Goal: Information Seeking & Learning: Understand process/instructions

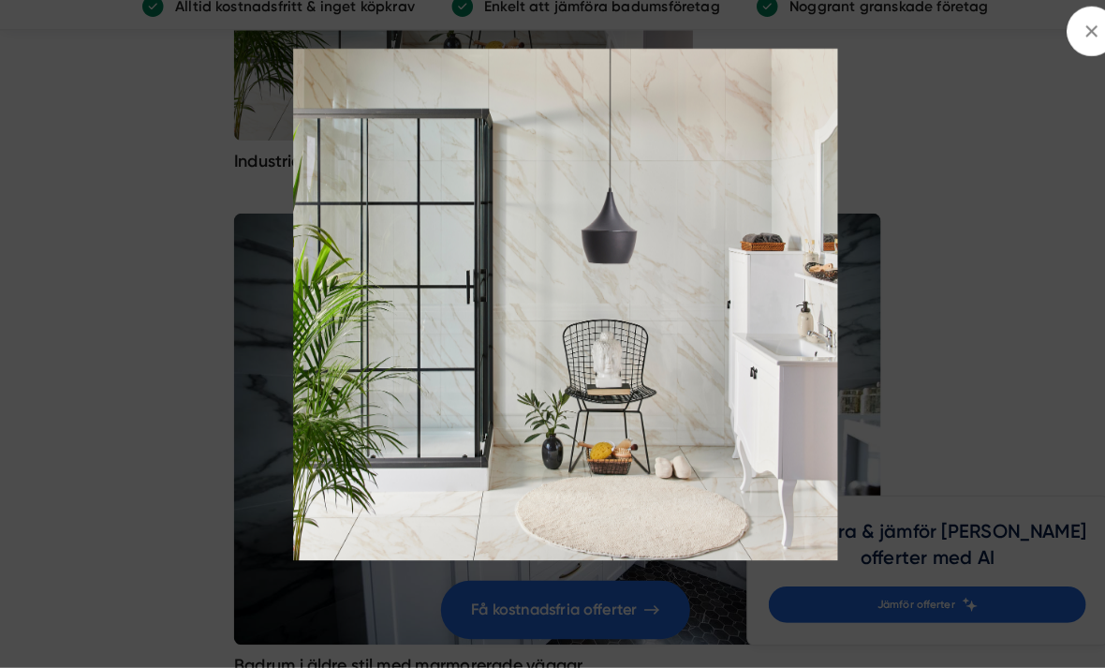
scroll to position [5412, 0]
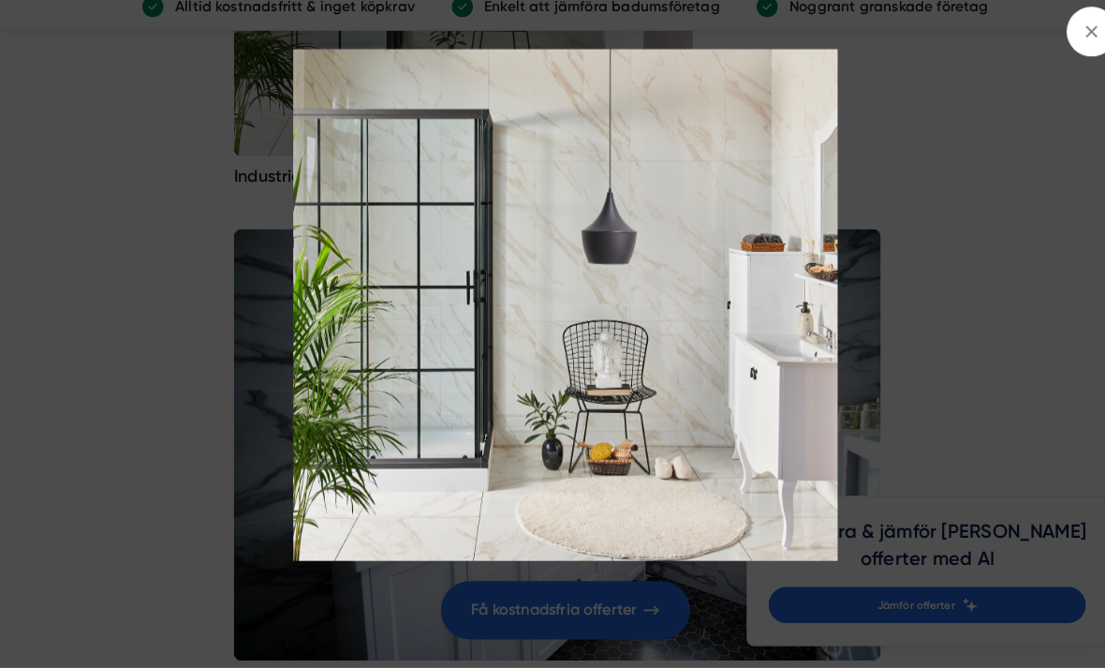
click at [1059, 37] on icon at bounding box center [1066, 46] width 21 height 21
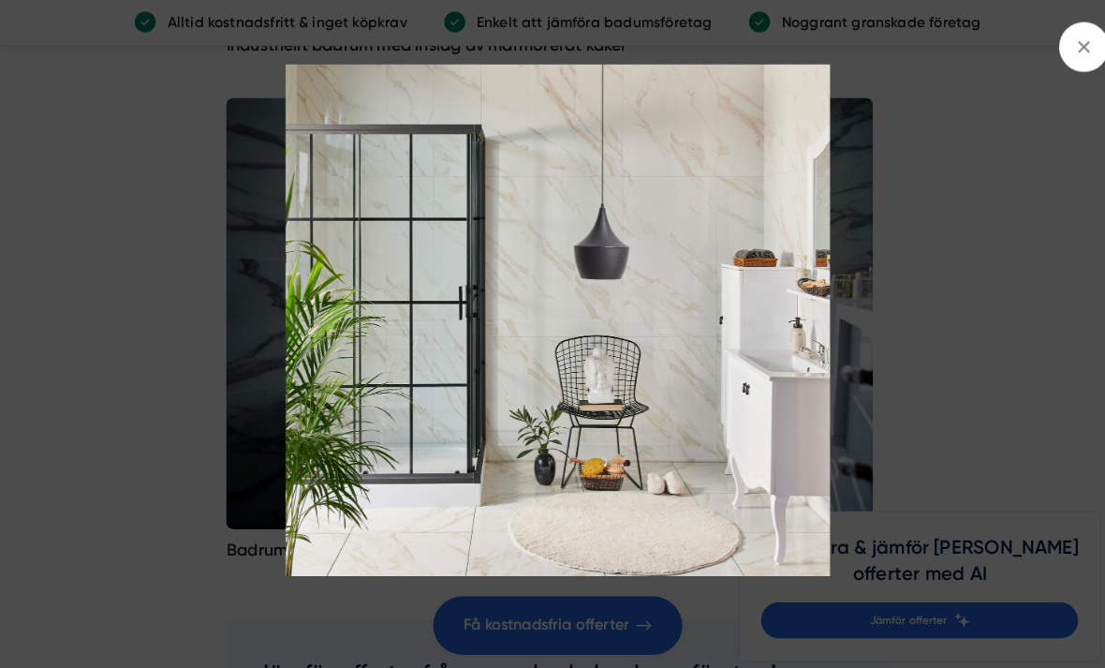
click at [733, 469] on img at bounding box center [552, 313] width 985 height 500
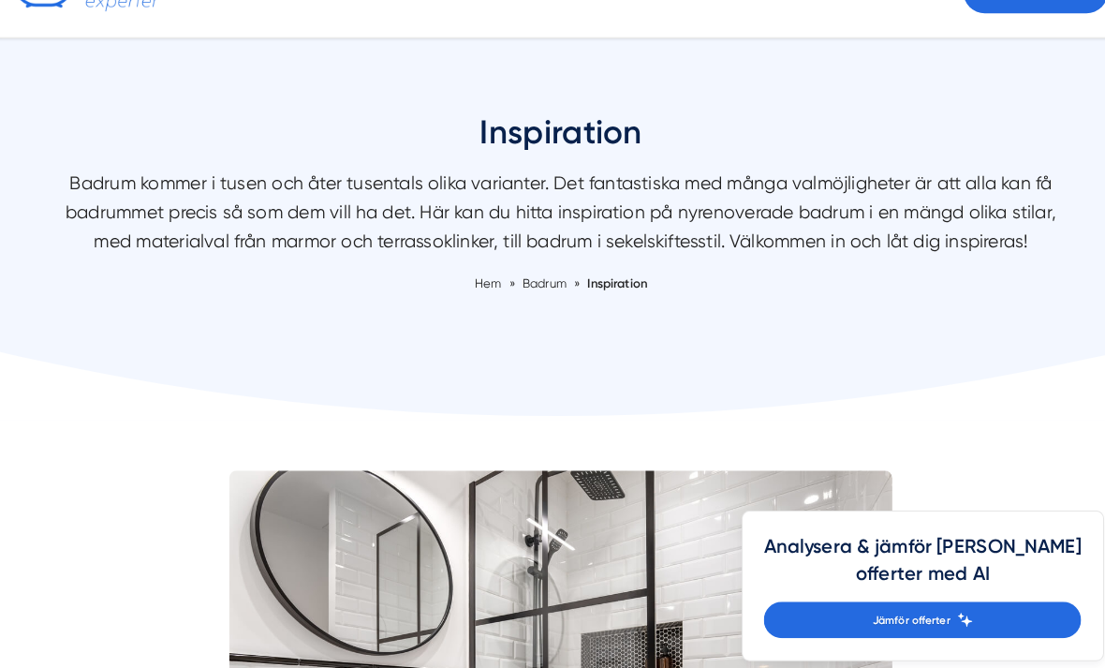
scroll to position [0, 0]
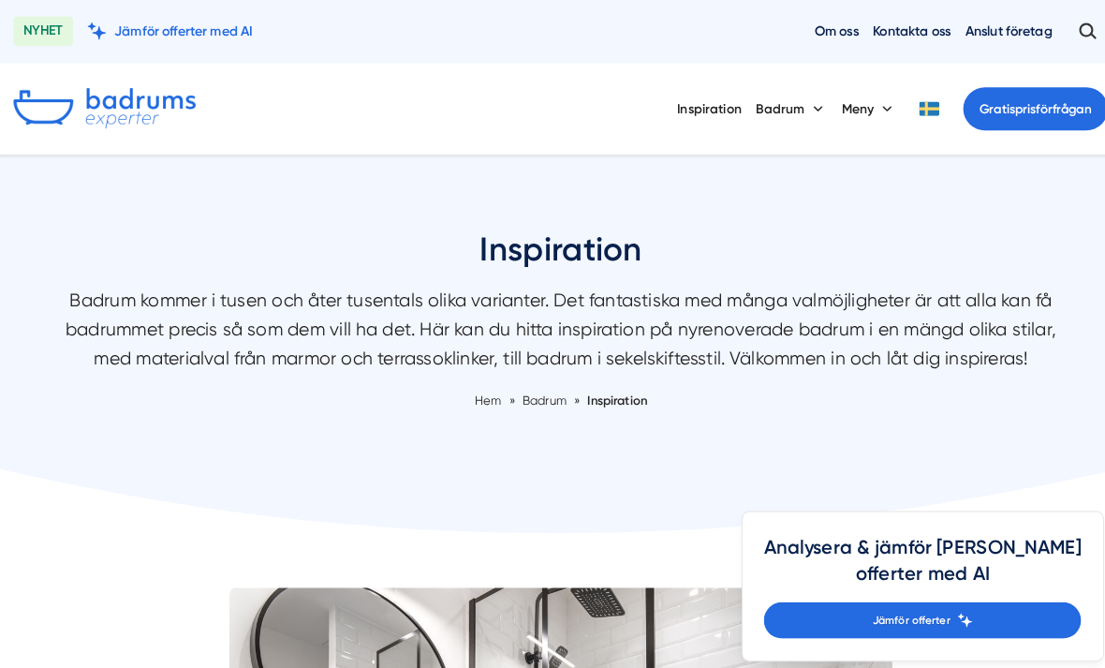
click at [783, 102] on button "Badrum" at bounding box center [777, 105] width 69 height 47
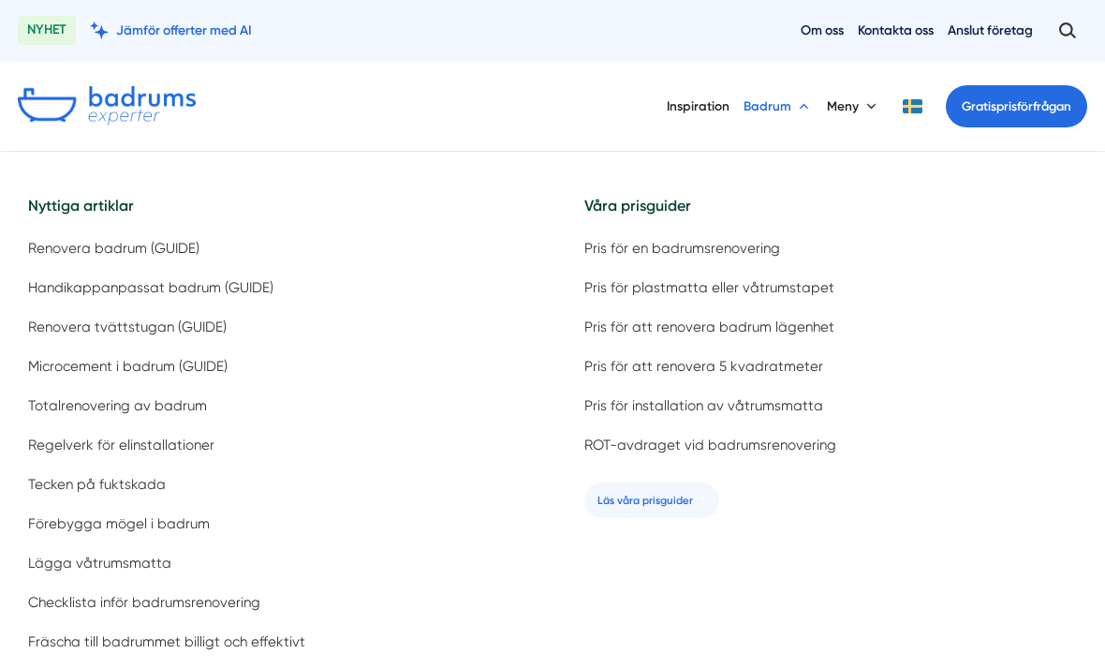
scroll to position [51, 0]
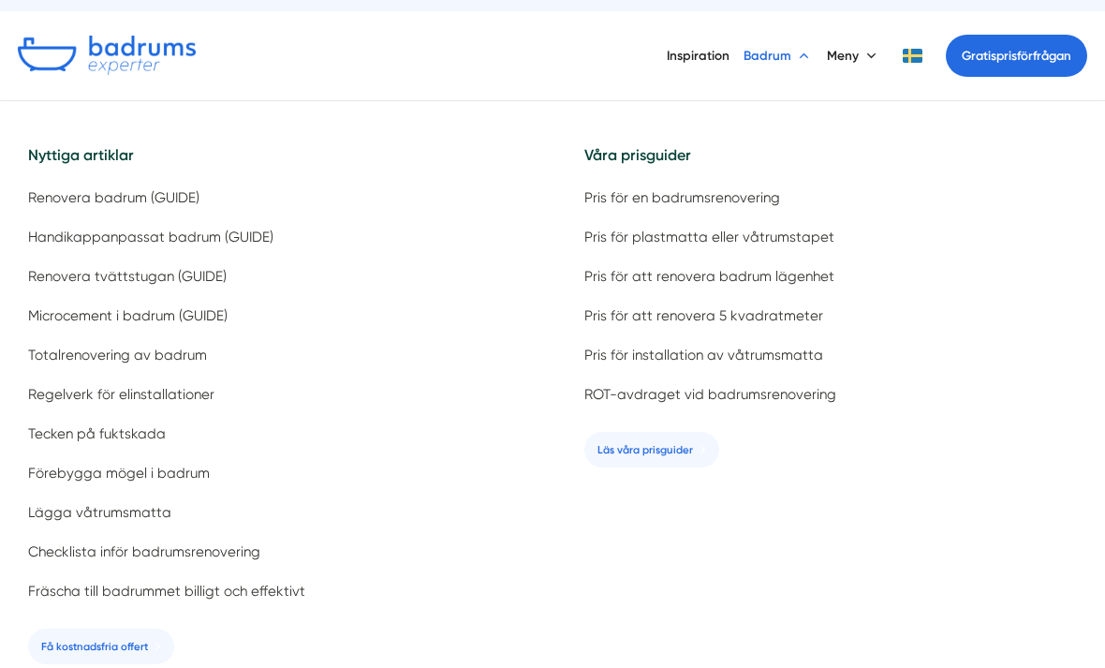
click at [180, 201] on span "Renovera badrum (GUIDE)" at bounding box center [113, 198] width 171 height 18
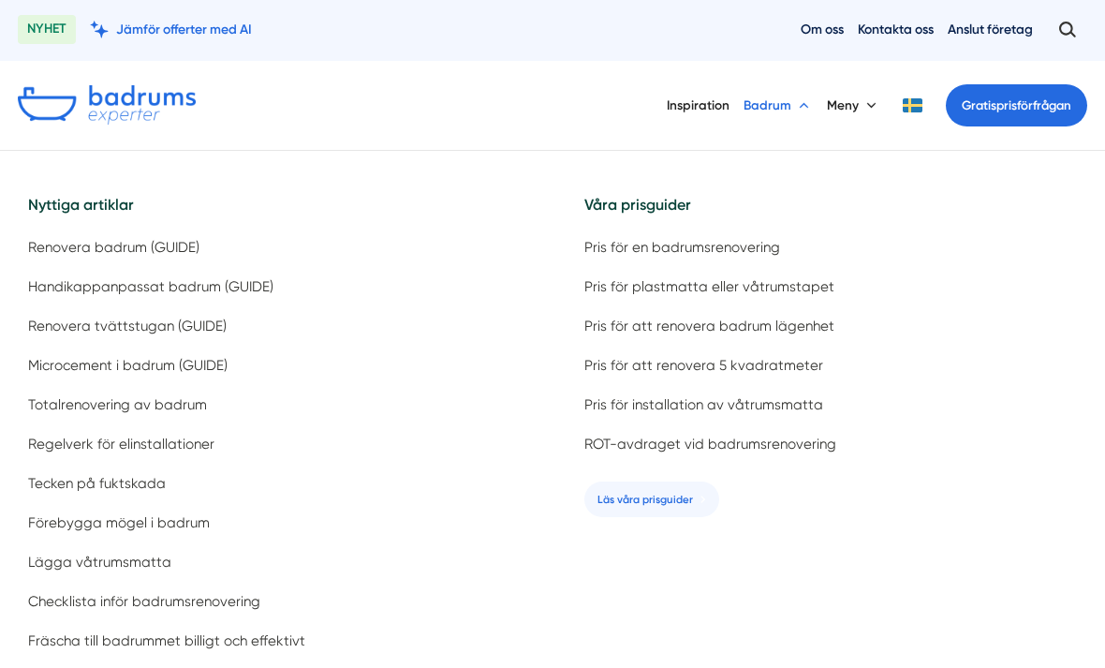
scroll to position [0, 0]
click at [785, 110] on button "Badrum" at bounding box center [777, 105] width 69 height 47
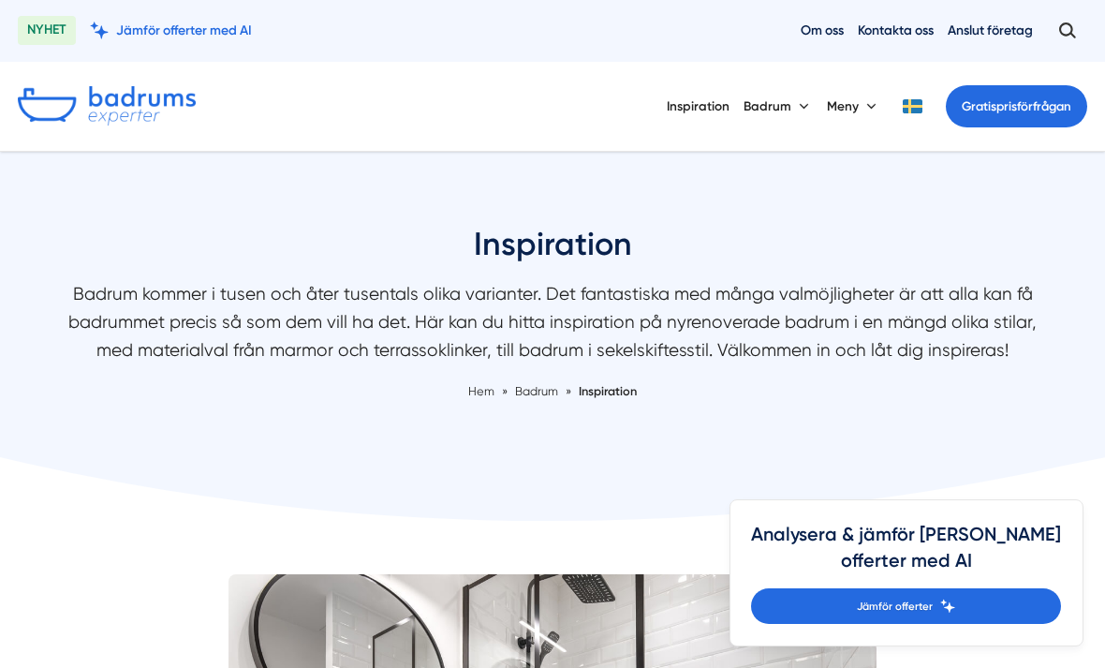
click at [783, 109] on button "Badrum" at bounding box center [777, 105] width 69 height 47
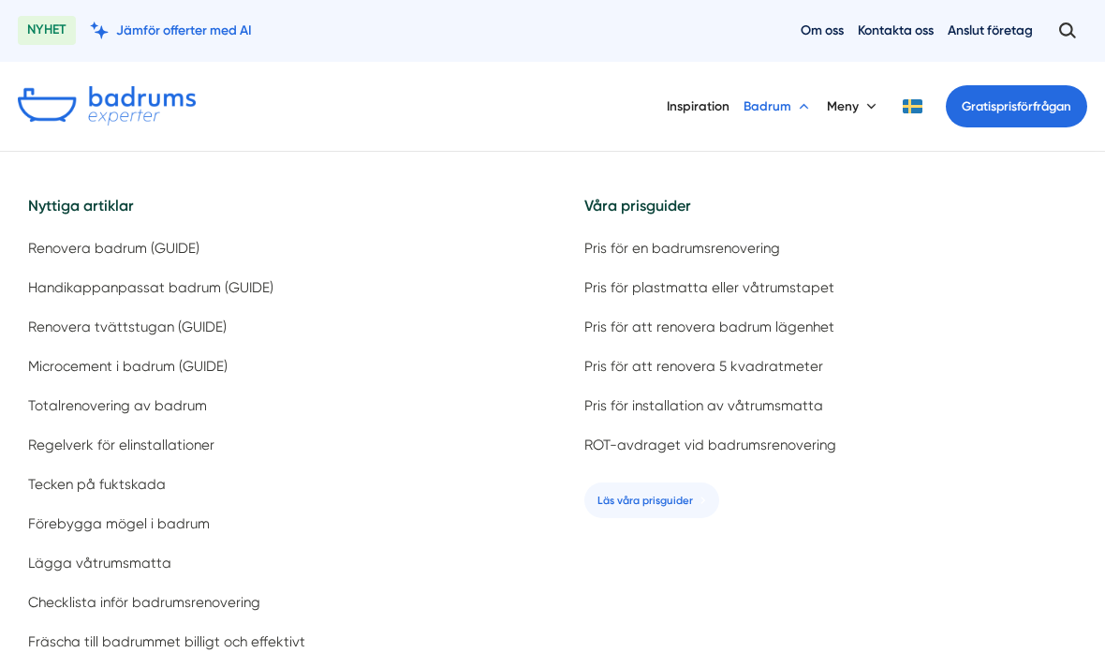
click at [167, 249] on span "Renovera badrum (GUIDE)" at bounding box center [113, 249] width 171 height 18
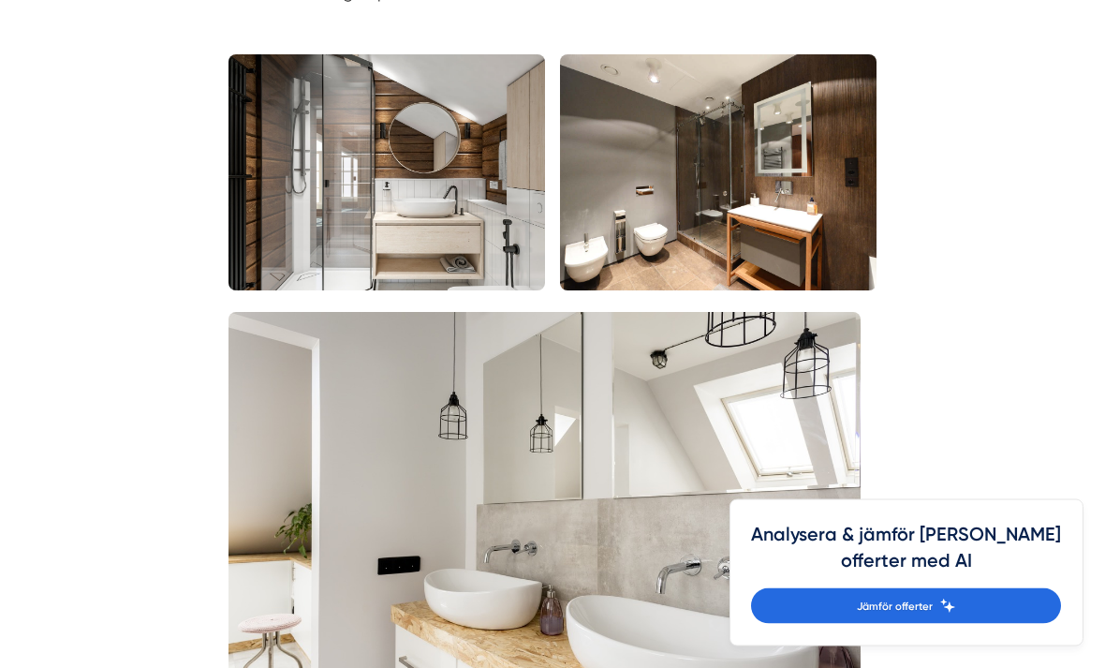
scroll to position [1387, 0]
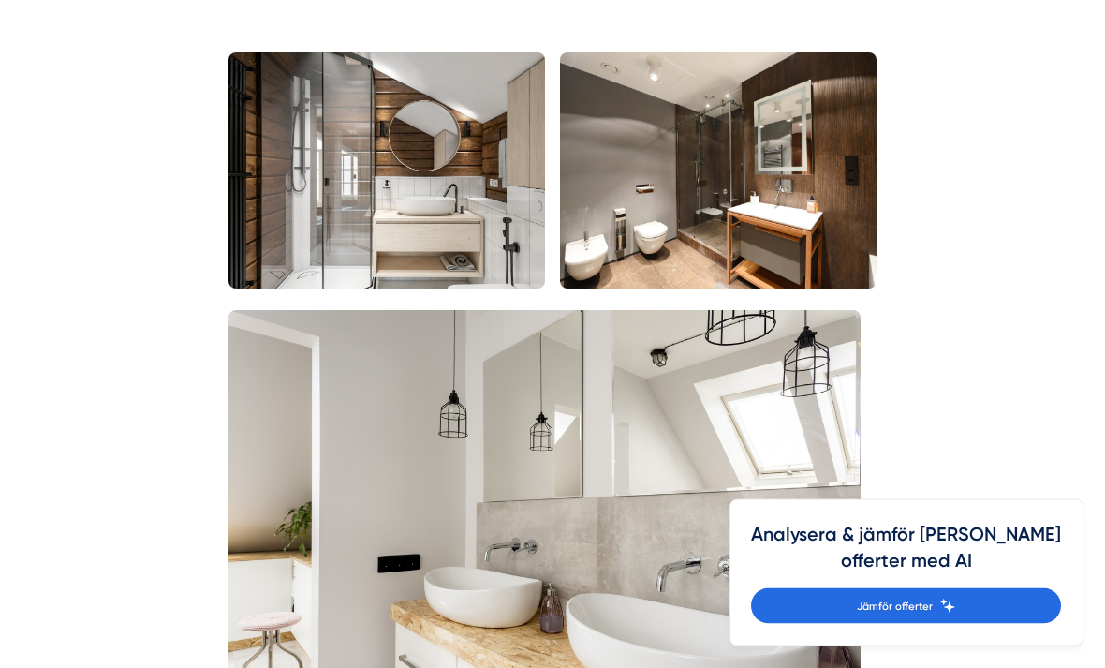
click at [385, 278] on img at bounding box center [386, 171] width 316 height 236
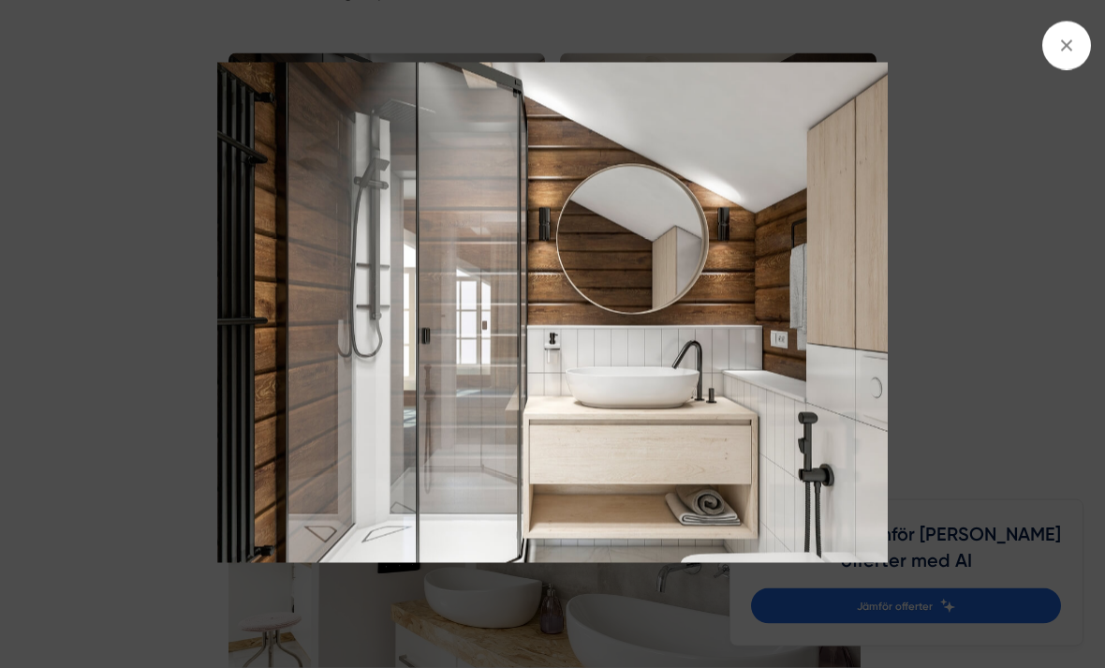
scroll to position [1388, 0]
click at [1085, 66] on div at bounding box center [552, 334] width 1105 height 668
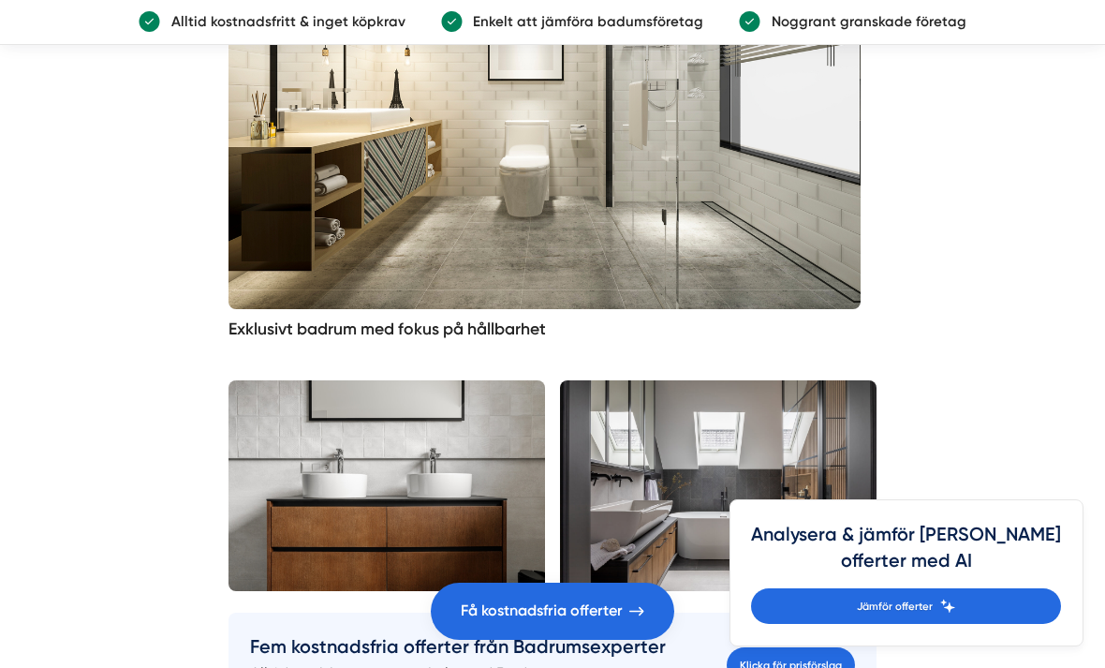
scroll to position [4024, 0]
